Goal: Transaction & Acquisition: Purchase product/service

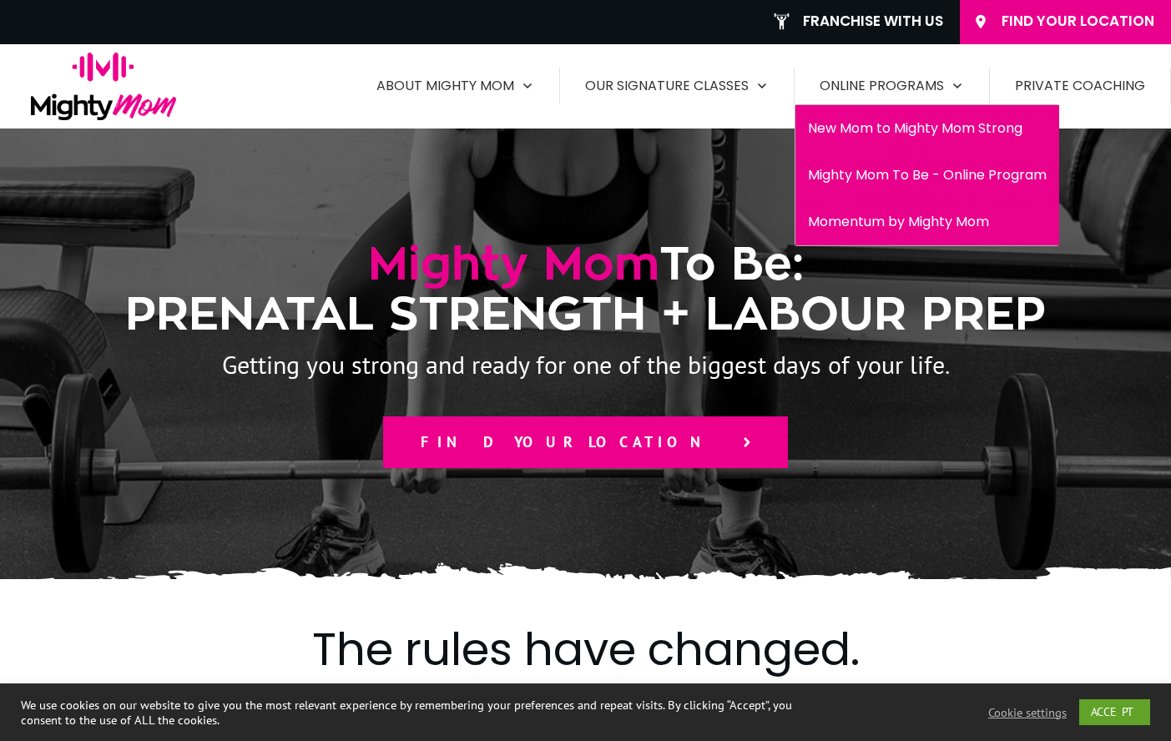
click at [911, 179] on span "Mighty Mom To Be - Online Program" at bounding box center [927, 175] width 239 height 27
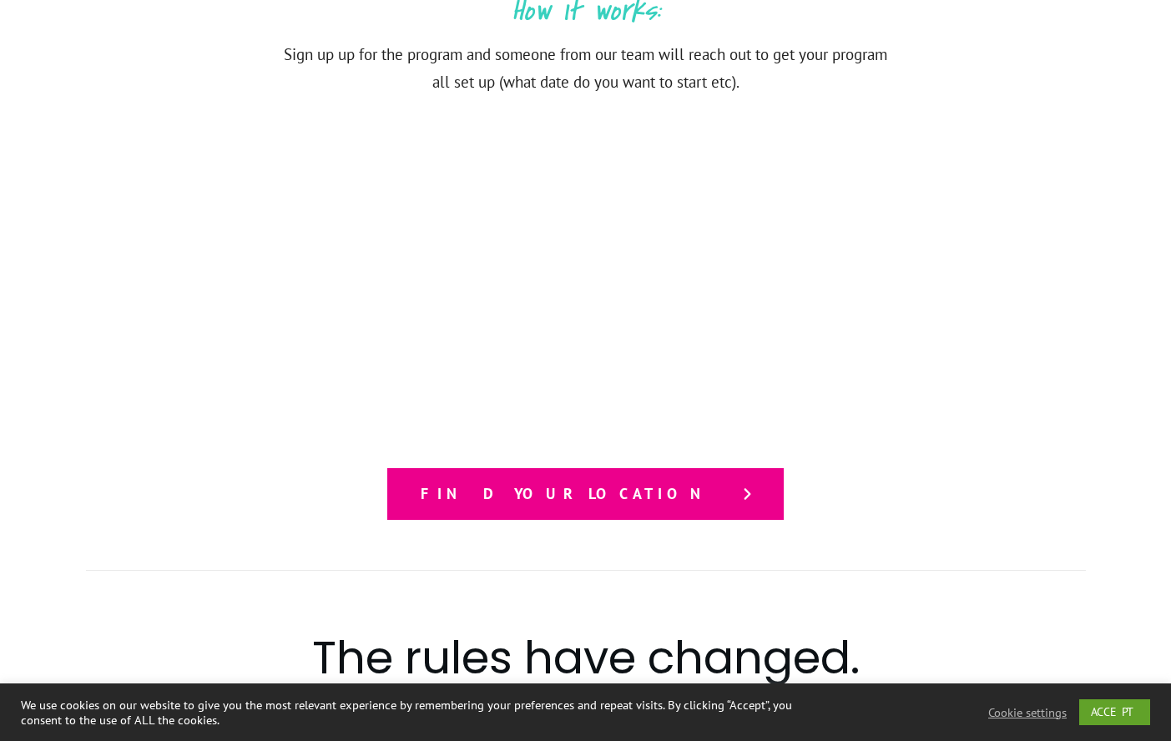
scroll to position [1377, 0]
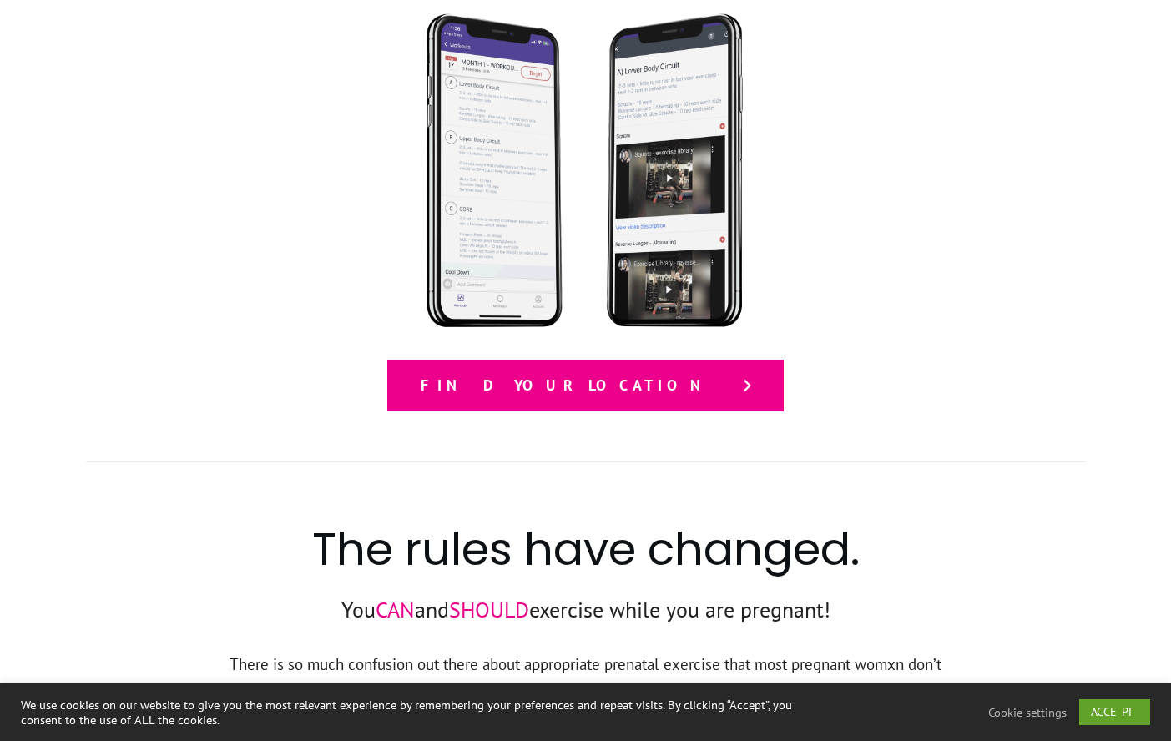
click at [673, 400] on link "Find your location" at bounding box center [585, 386] width 396 height 52
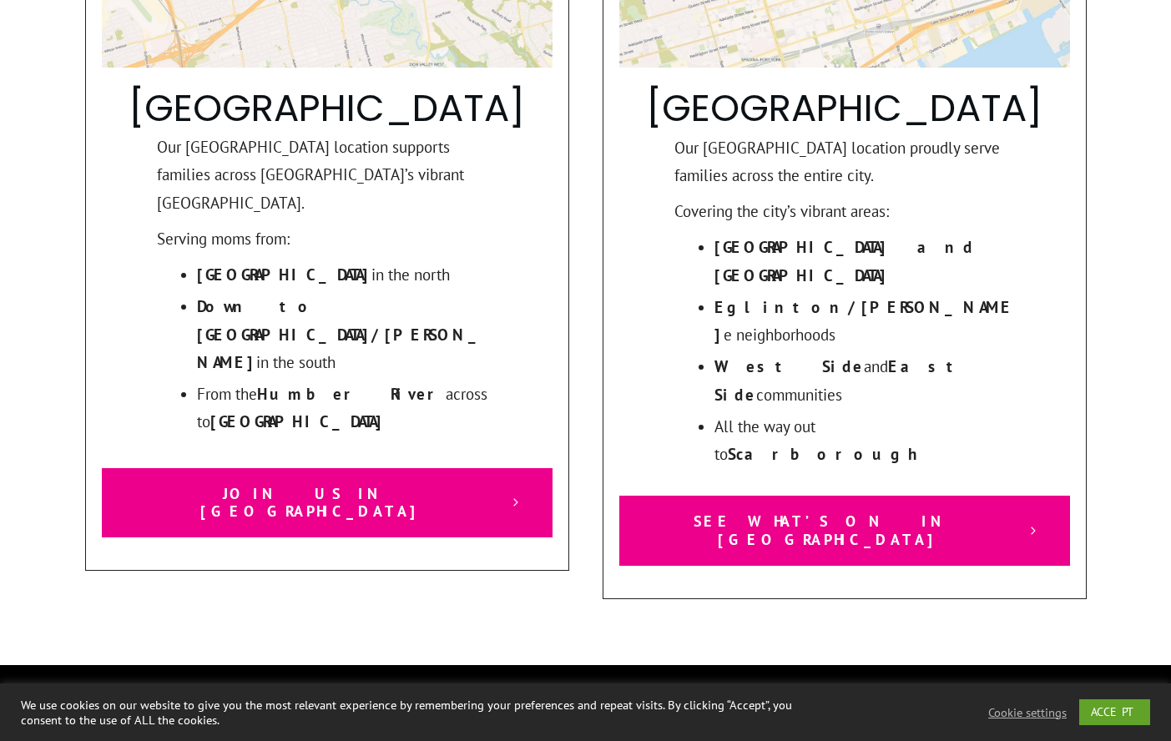
scroll to position [1745, 0]
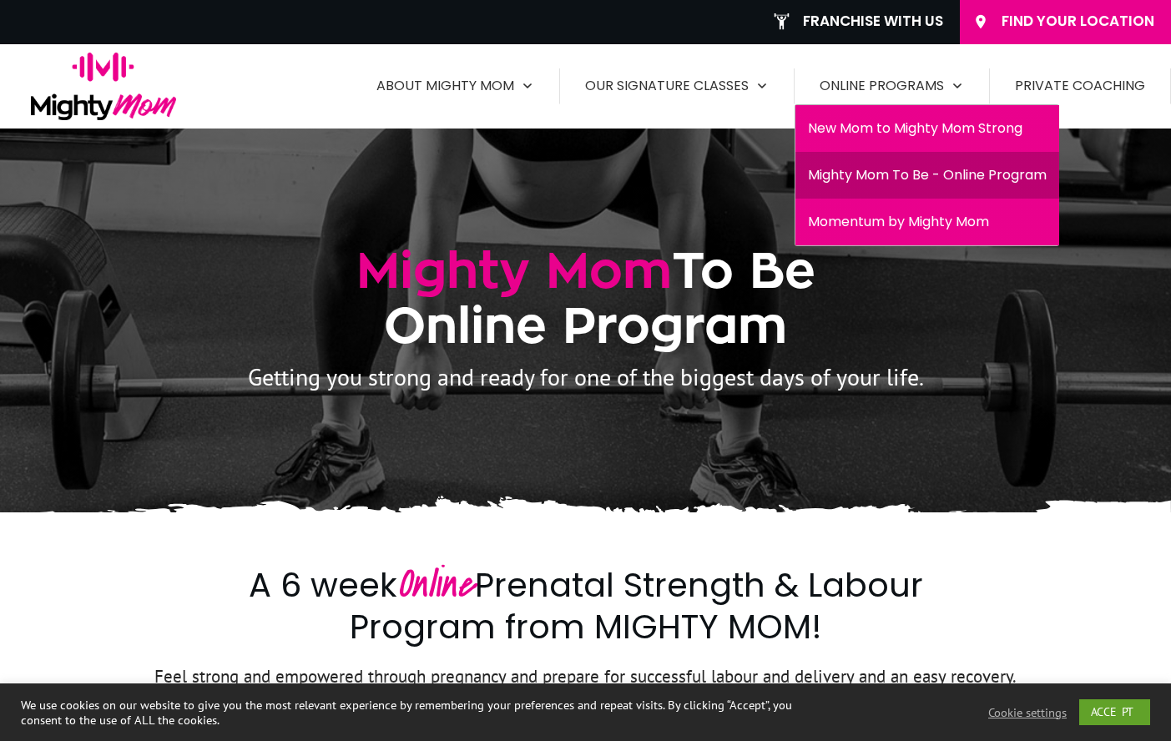
click at [972, 128] on span "New Mom to Mighty Mom Strong" at bounding box center [927, 128] width 239 height 27
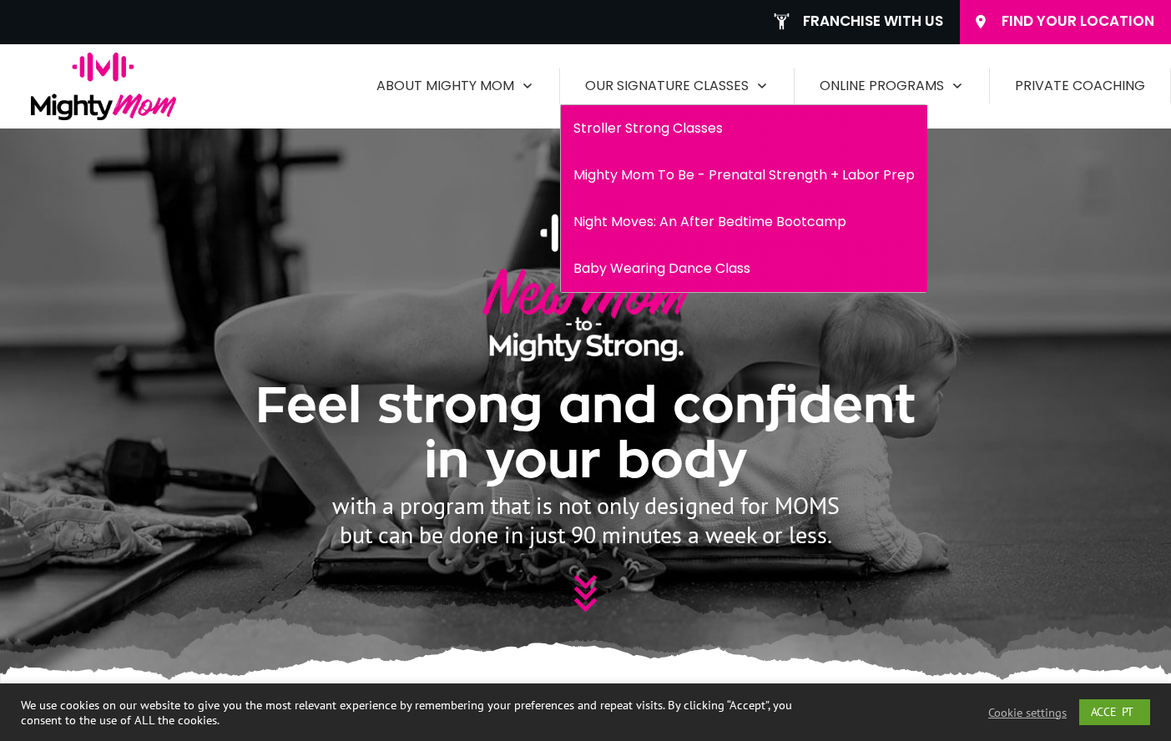
click at [709, 160] on link "Mighty Mom To Be - Prenatal Strength + Labor Prep" at bounding box center [744, 175] width 366 height 30
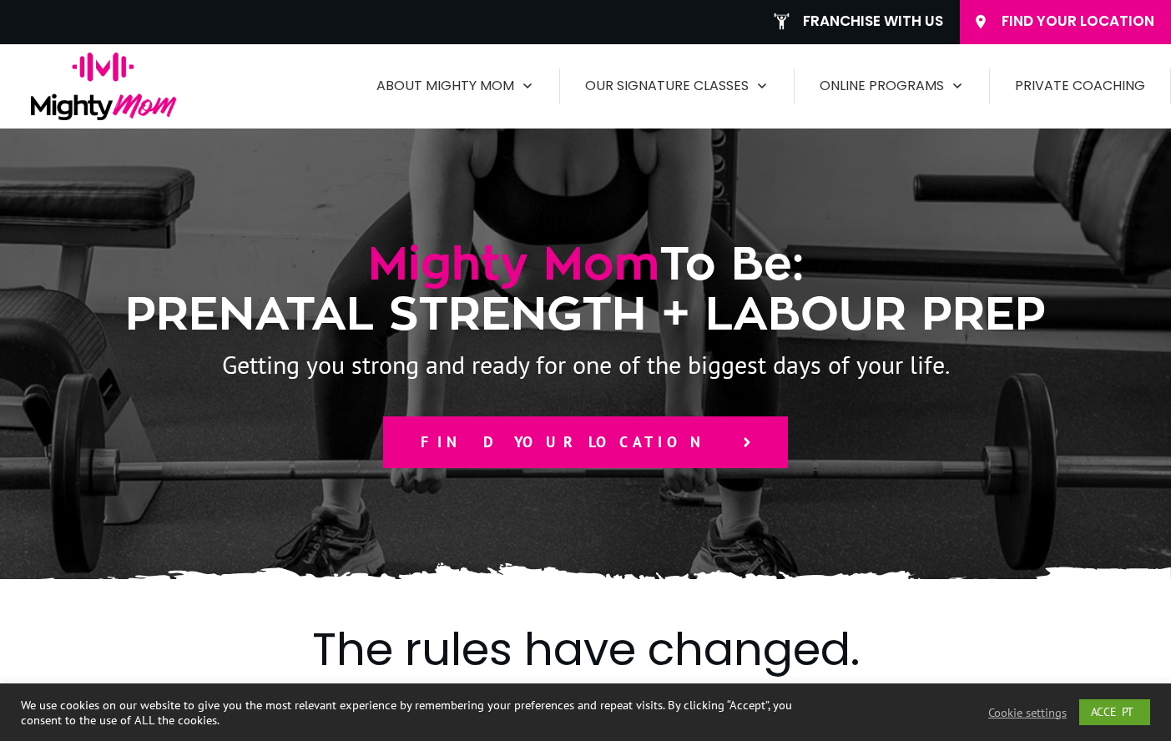
click at [674, 467] on div "Mighty Mom To Be: PRENATAL STRENGTH + LABOUR PREP Getting you strong and ready …" at bounding box center [586, 353] width 1002 height 417
click at [672, 453] on link "Find your location" at bounding box center [585, 442] width 405 height 52
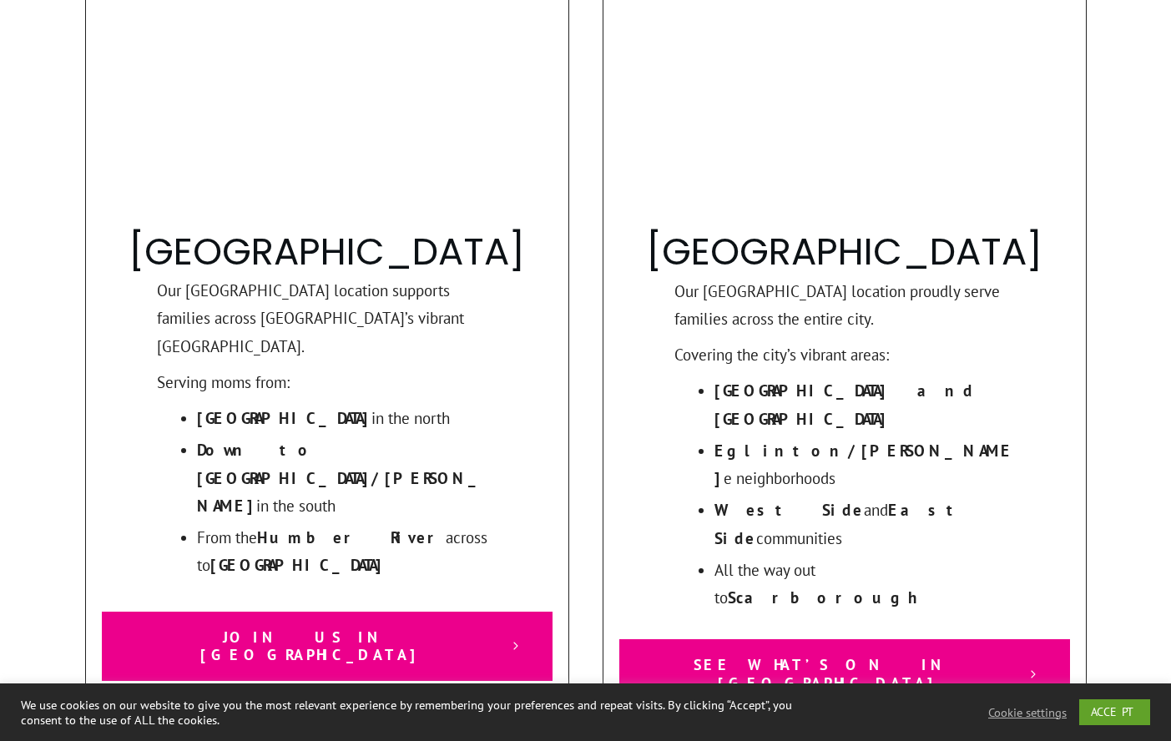
scroll to position [1607, 0]
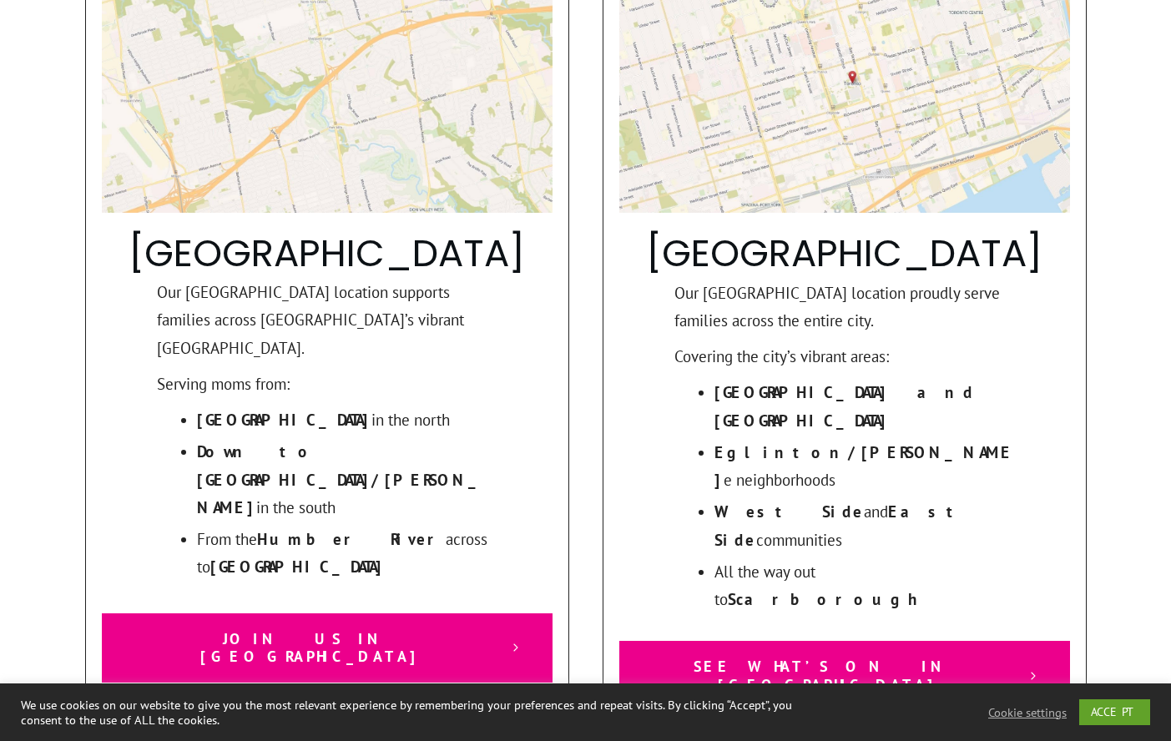
click at [760, 658] on span "See What’s On in [GEOGRAPHIC_DATA]" at bounding box center [831, 676] width 365 height 36
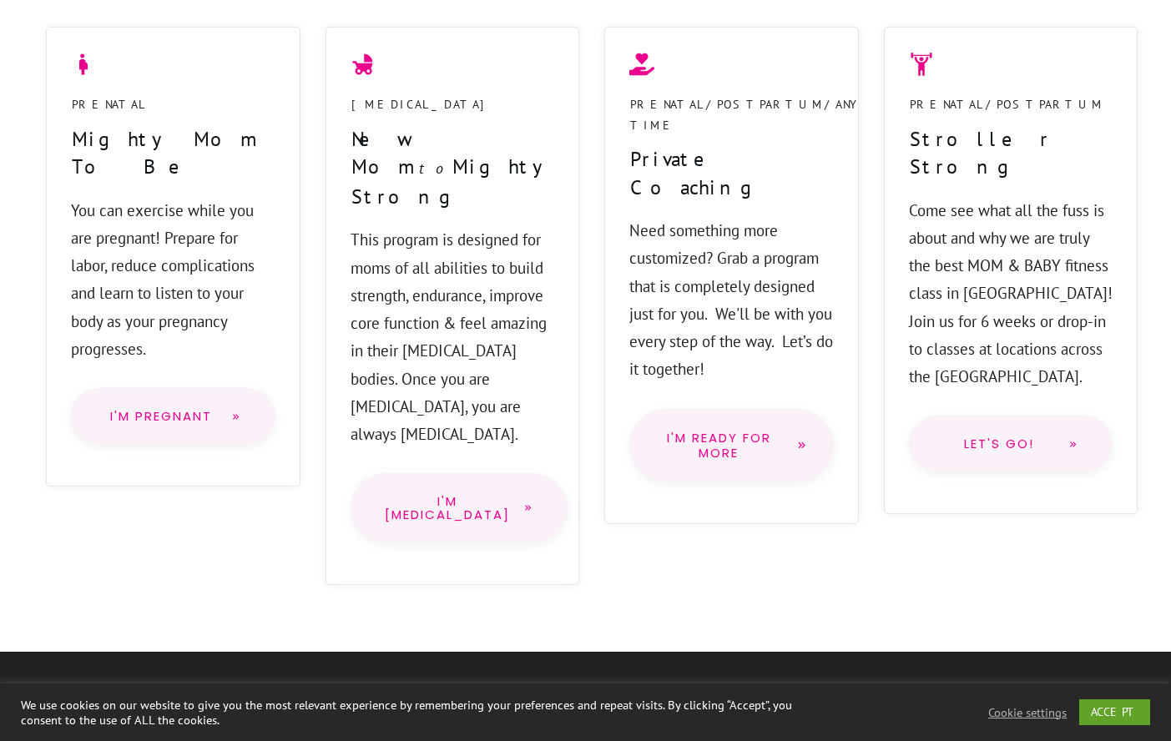
scroll to position [1433, 0]
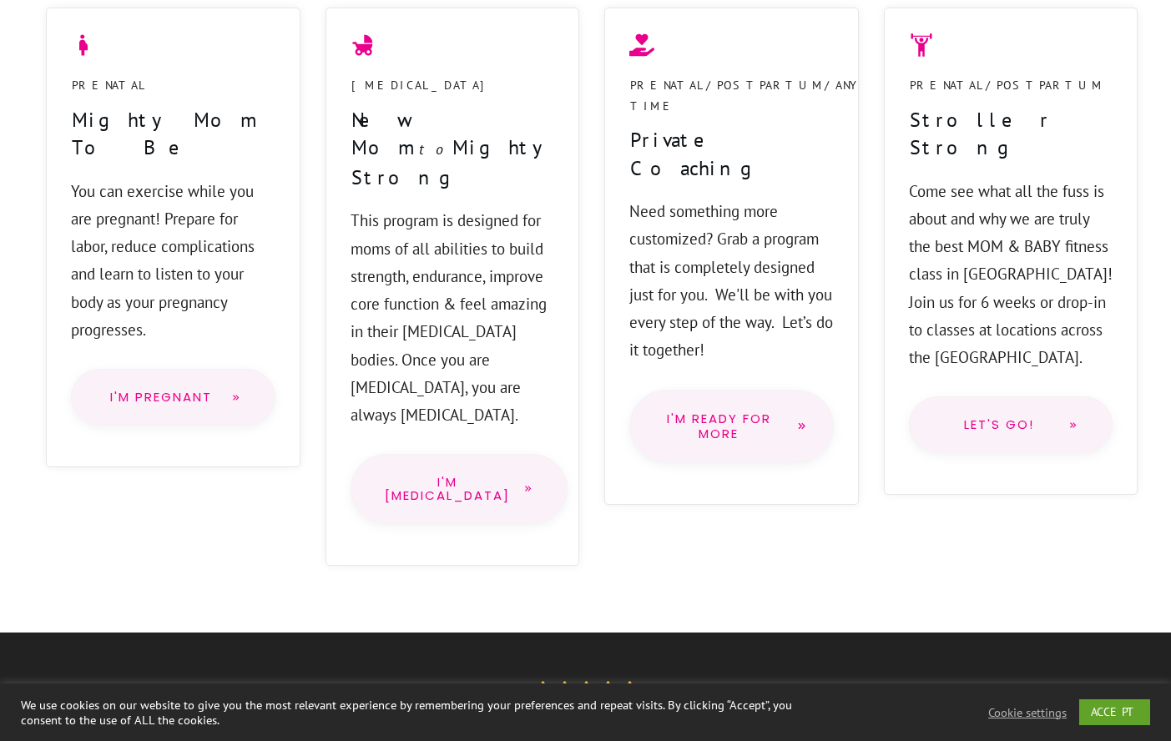
click at [135, 391] on span "I'm Pregnant" at bounding box center [161, 397] width 113 height 13
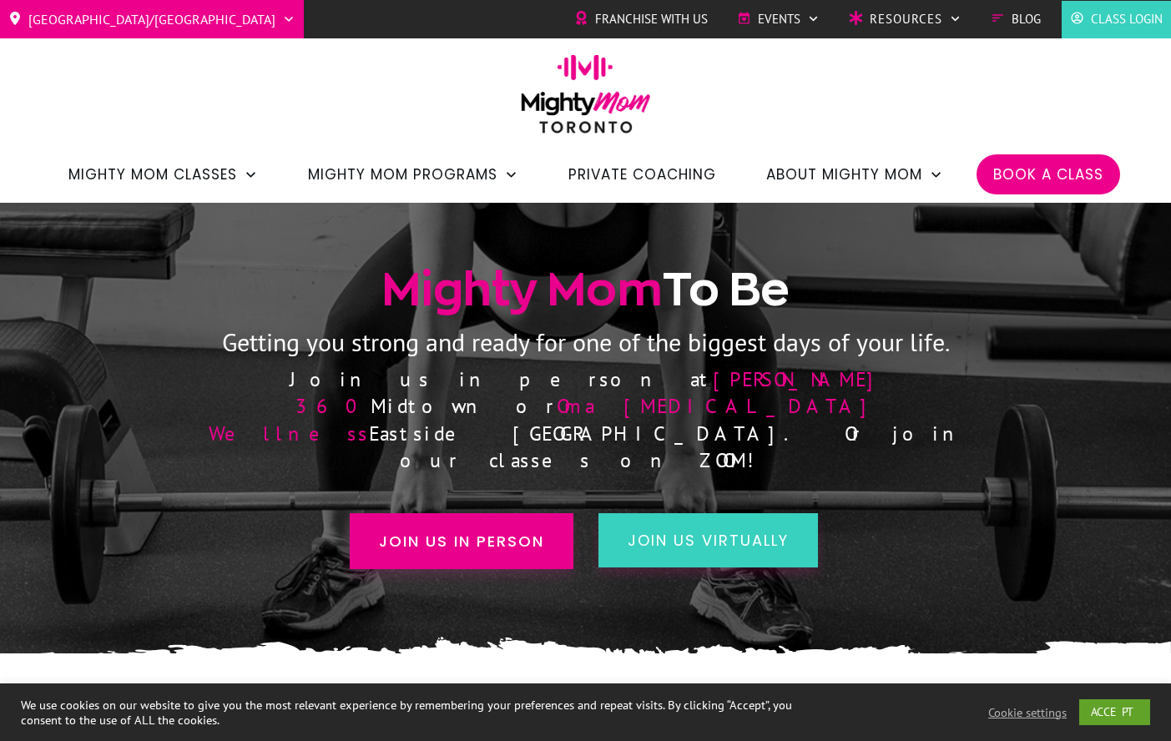
click at [1018, 24] on span "Blog" at bounding box center [1026, 19] width 29 height 25
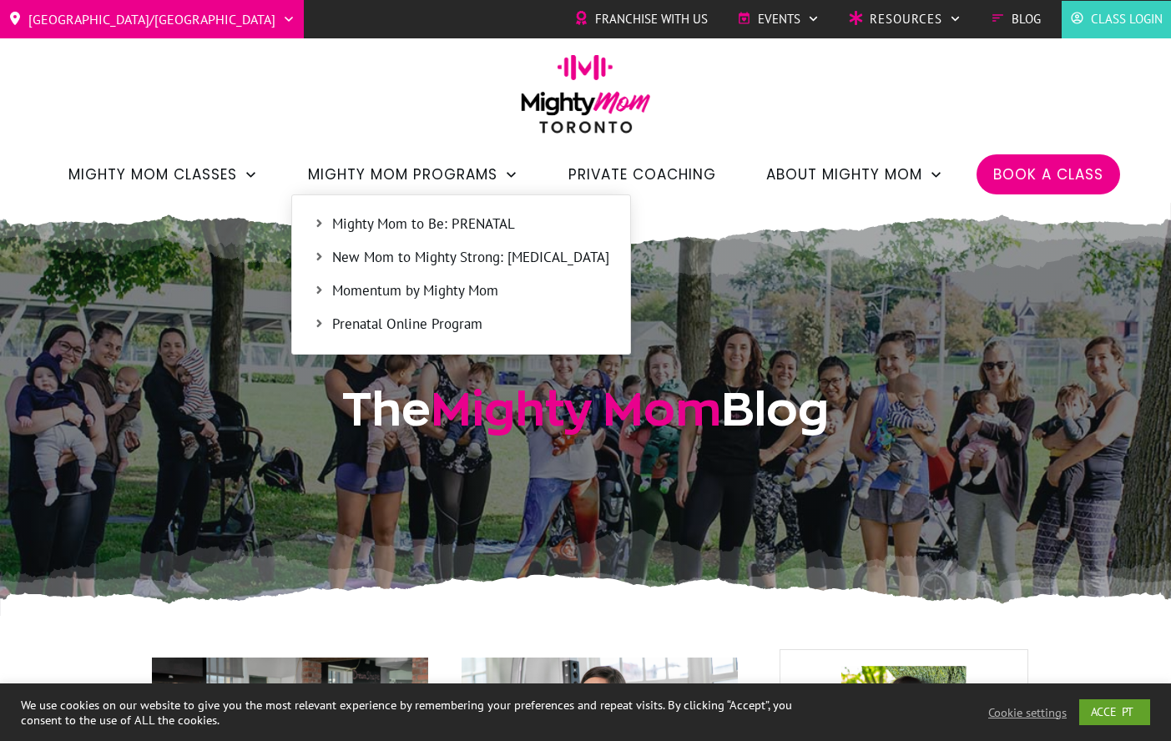
click at [442, 329] on span "Prenatal Online Program" at bounding box center [470, 325] width 277 height 22
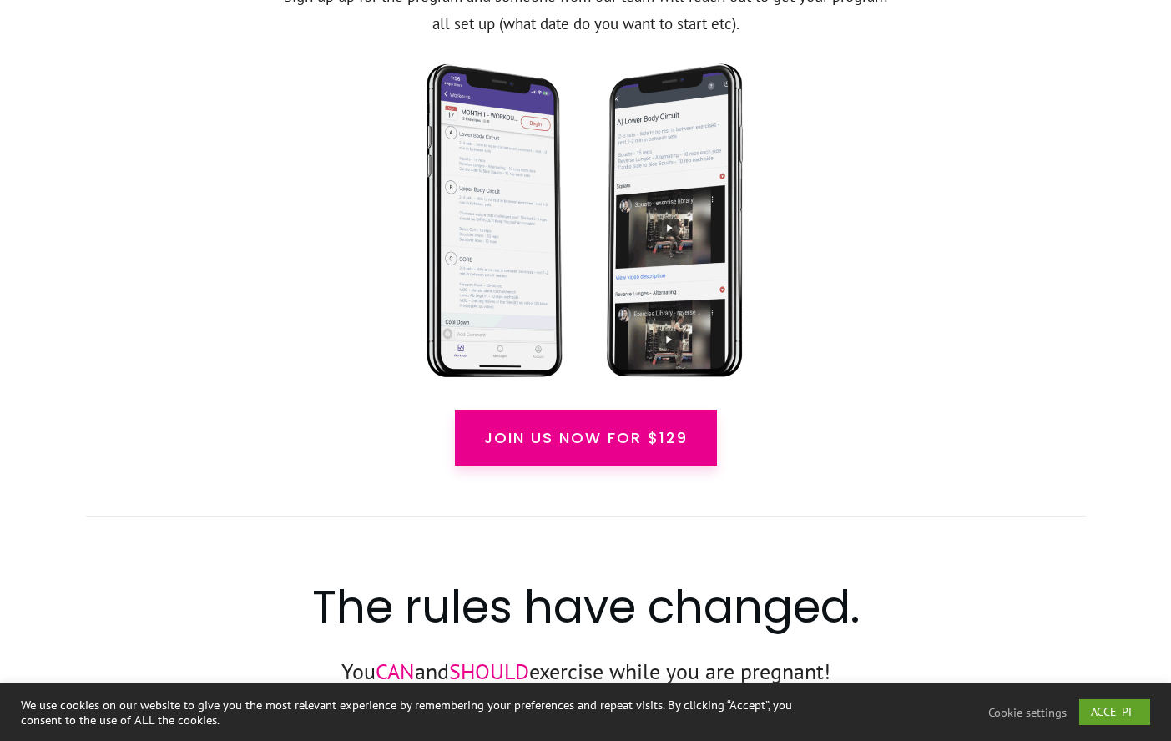
scroll to position [1401, 0]
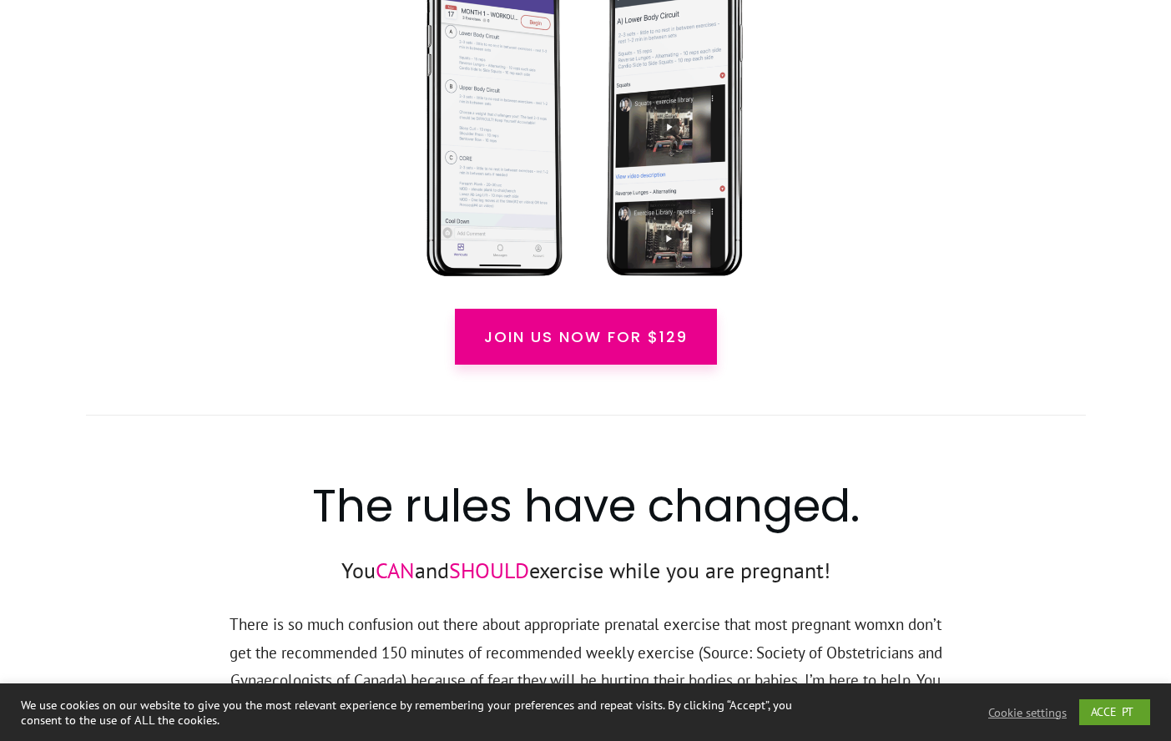
click at [608, 340] on span "Join us now for $129" at bounding box center [586, 337] width 204 height 23
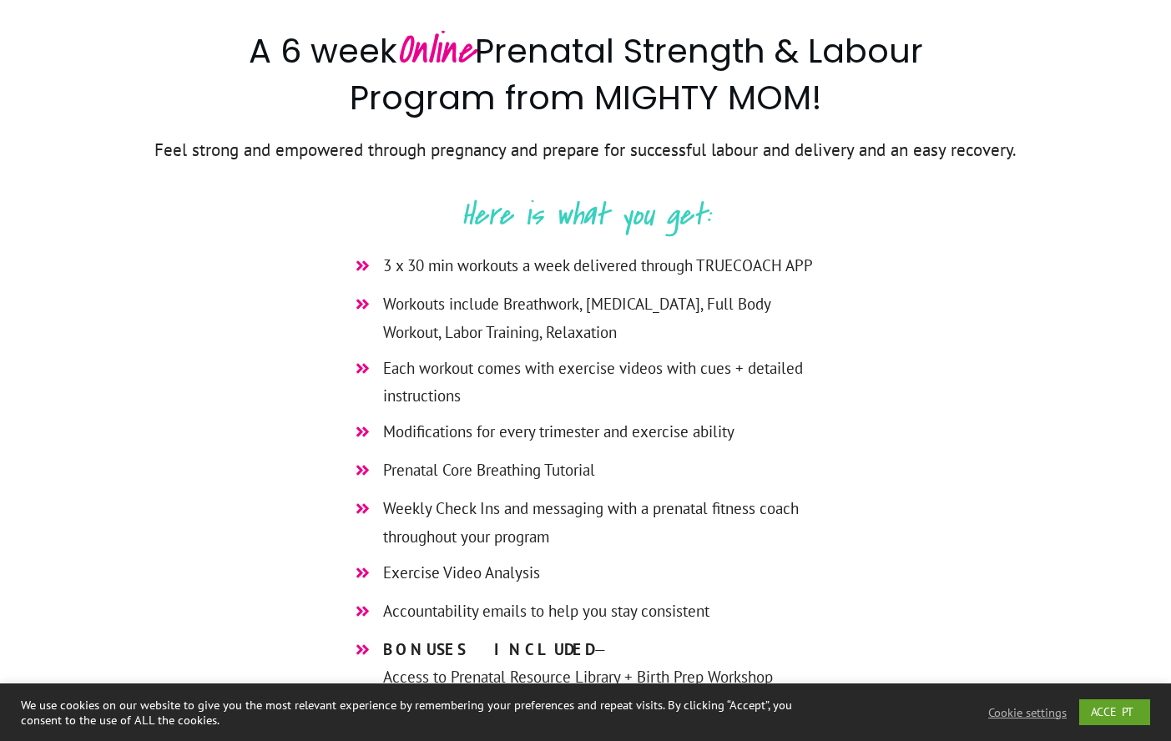
scroll to position [272, 0]
